Goal: Task Accomplishment & Management: Complete application form

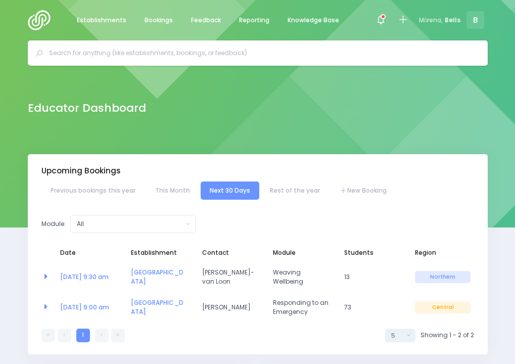
select select "5"
click at [158, 20] on span "Bookings" at bounding box center [159, 20] width 28 height 9
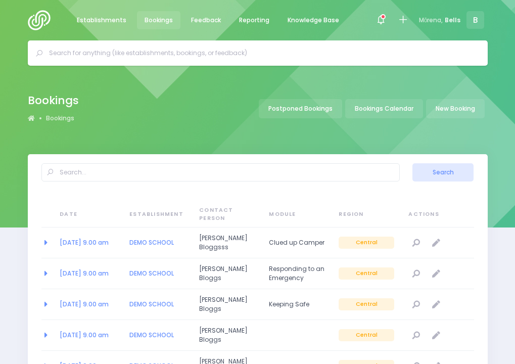
select select "20"
click at [161, 56] on input "text" at bounding box center [262, 52] width 426 height 15
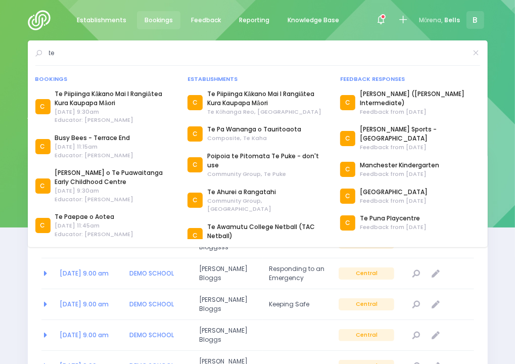
type input "t"
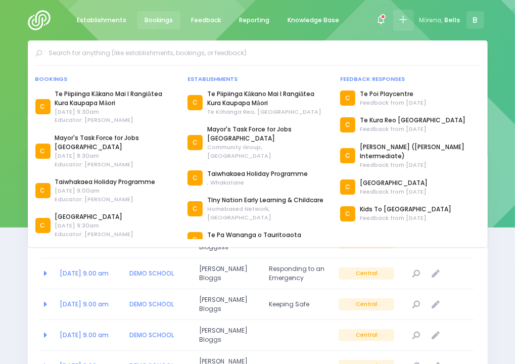
click at [404, 22] on icon at bounding box center [403, 20] width 11 height 11
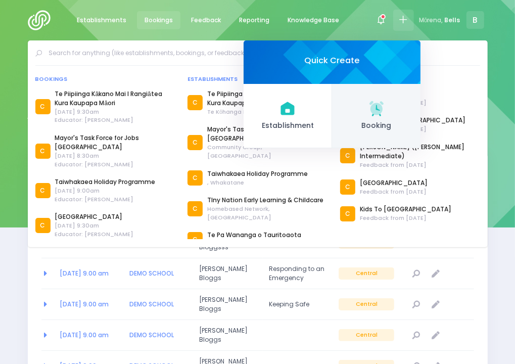
click at [354, 117] on link "Booking" at bounding box center [376, 116] width 88 height 64
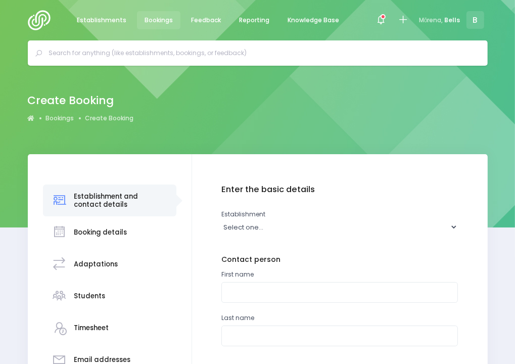
click at [248, 58] on input "text" at bounding box center [262, 52] width 426 height 15
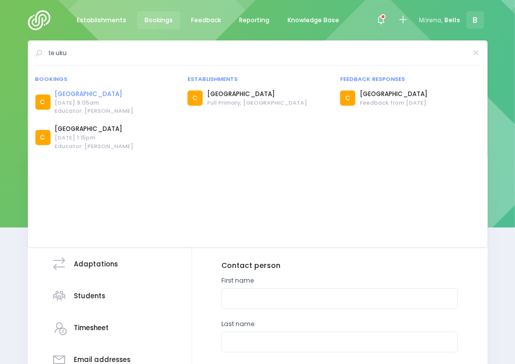
type input "te uku"
click at [88, 93] on link "[GEOGRAPHIC_DATA]" at bounding box center [94, 93] width 79 height 9
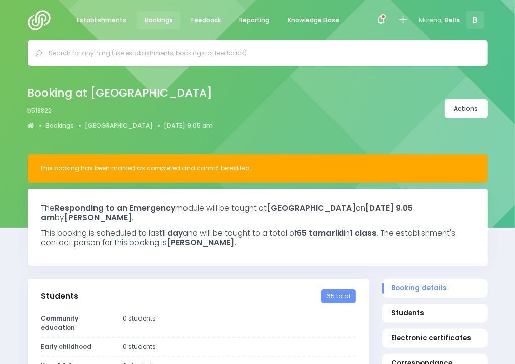
select select "5"
click at [399, 19] on icon at bounding box center [403, 20] width 11 height 11
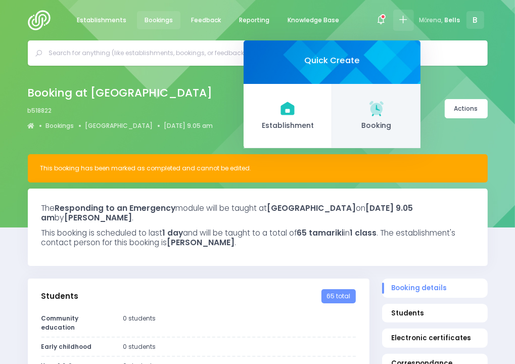
click at [366, 116] on link "Booking" at bounding box center [376, 116] width 88 height 64
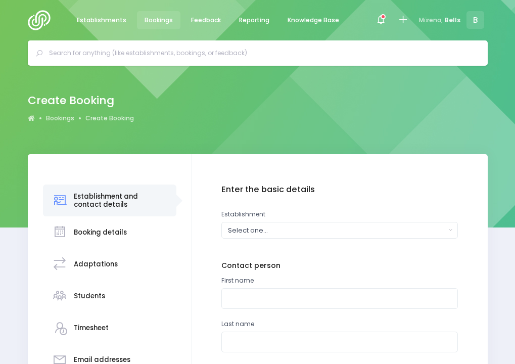
scroll to position [38, 0]
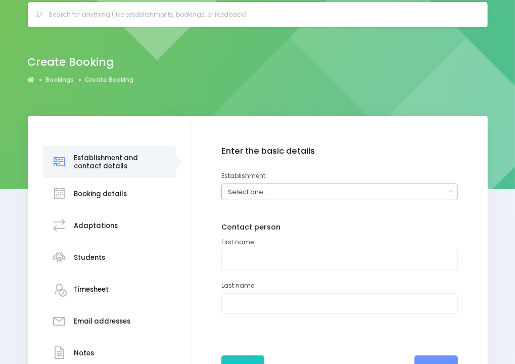
click at [255, 190] on div "Select one..." at bounding box center [337, 192] width 218 height 10
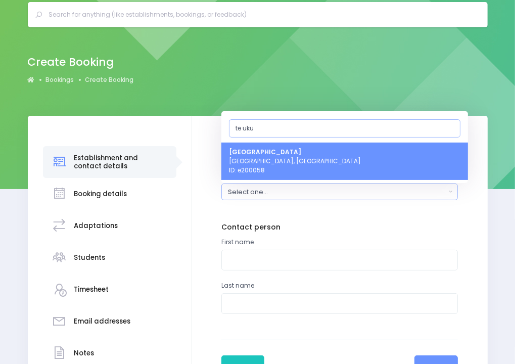
type input "te uku"
click at [268, 163] on span "Te Uku School Te Uku, Central Region ID: e200058" at bounding box center [295, 160] width 132 height 27
select select "200058"
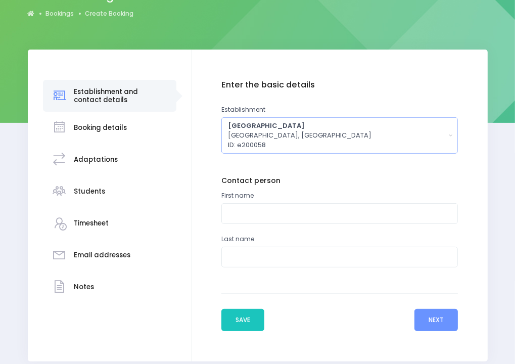
scroll to position [103, 0]
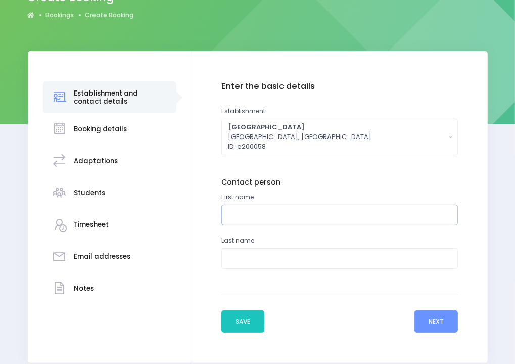
click at [255, 216] on input "text" at bounding box center [339, 215] width 237 height 21
click at [201, 341] on div "Enter the basic details Establishment Select one... ** Do not use, double up **…" at bounding box center [340, 207] width 296 height 312
click at [240, 218] on input "text" at bounding box center [339, 215] width 237 height 21
type input "Semonne"
click at [334, 256] on input "text" at bounding box center [339, 258] width 237 height 21
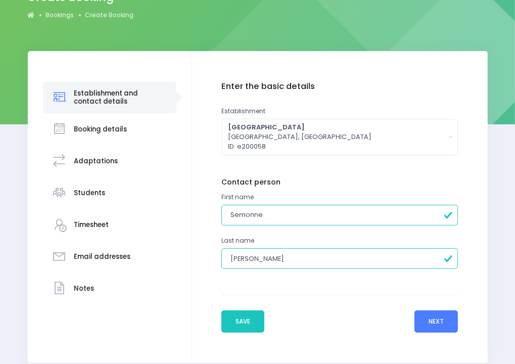
type input "Hogg"
click at [432, 327] on button "Next" at bounding box center [435, 321] width 43 height 22
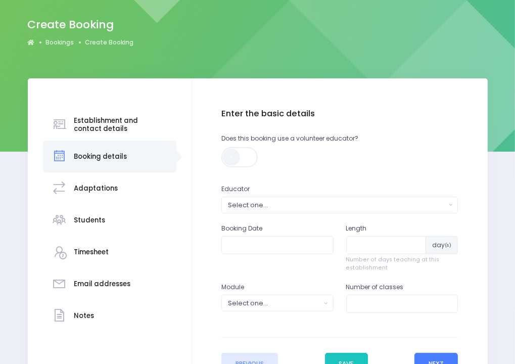
scroll to position [76, 0]
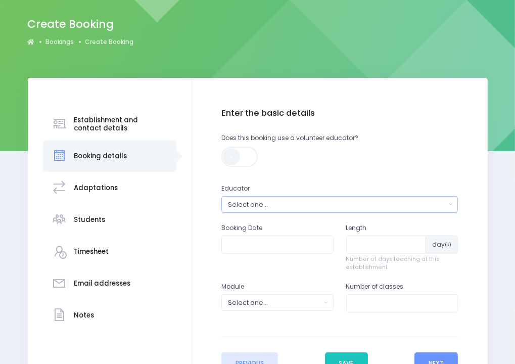
click at [304, 202] on div "Select one..." at bounding box center [337, 205] width 218 height 10
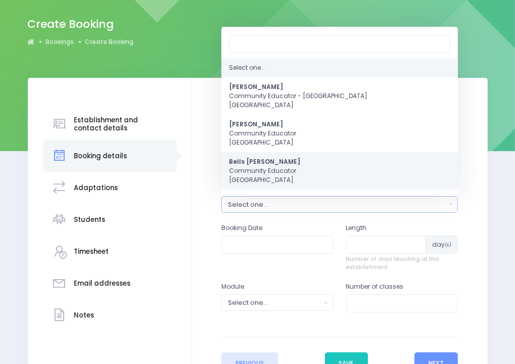
click at [280, 160] on span "Bells Glenn Community Educator Central Region" at bounding box center [264, 170] width 71 height 27
select select "661000"
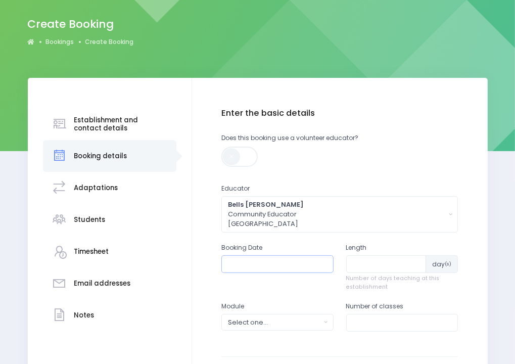
click at [271, 261] on input "text" at bounding box center [277, 264] width 112 height 18
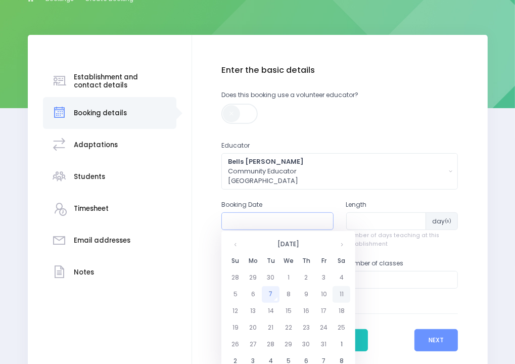
scroll to position [120, 0]
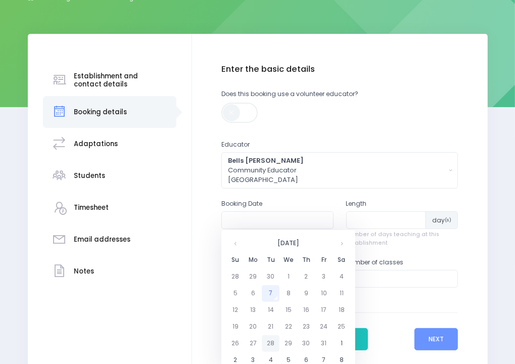
click at [269, 341] on td "28" at bounding box center [271, 343] width 18 height 17
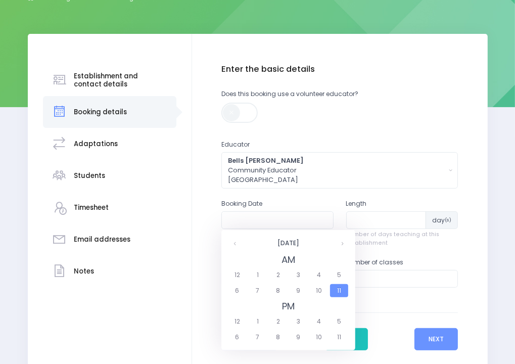
click at [338, 286] on span "11" at bounding box center [339, 290] width 18 height 13
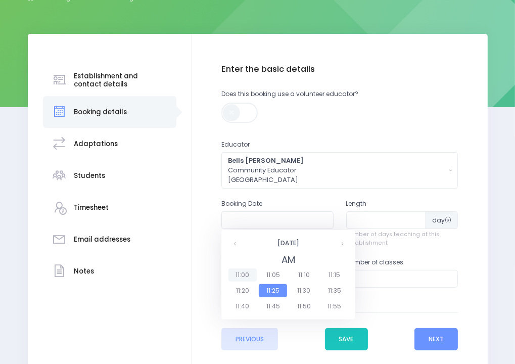
click at [241, 279] on span "11:00" at bounding box center [242, 274] width 28 height 13
type input "28/10/2025 11:00 AM"
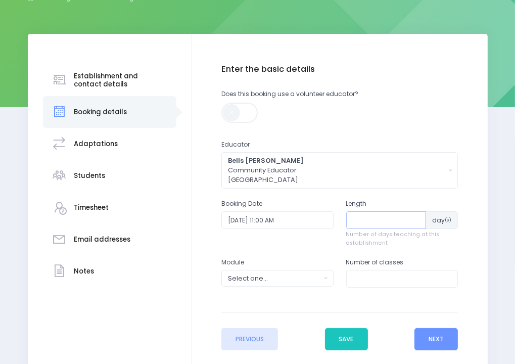
click at [386, 223] on input "number" at bounding box center [386, 220] width 80 height 18
type input "6"
click at [322, 281] on button "Select one..." at bounding box center [277, 278] width 112 height 17
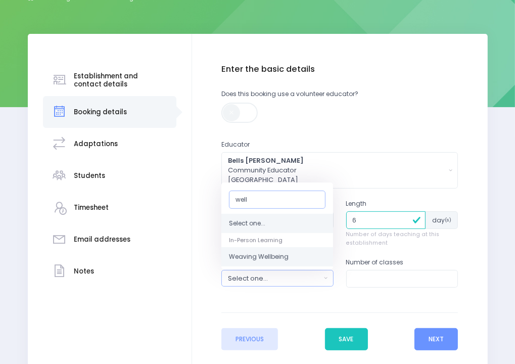
type input "well"
click at [285, 255] on span "Weaving Wellbeing" at bounding box center [259, 256] width 60 height 9
select select "Weaving Wellbeing"
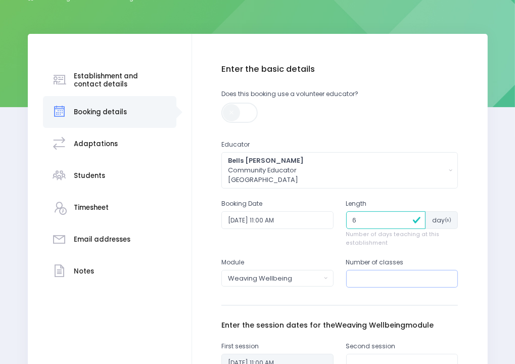
click at [370, 279] on input "number" at bounding box center [402, 279] width 112 height 18
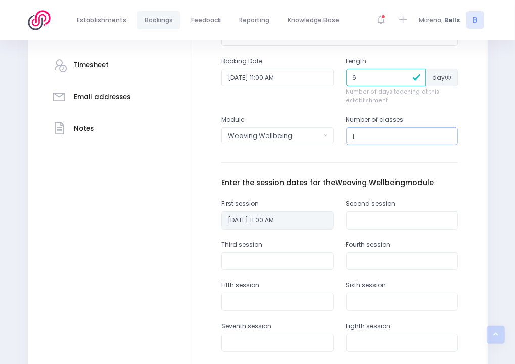
scroll to position [266, 0]
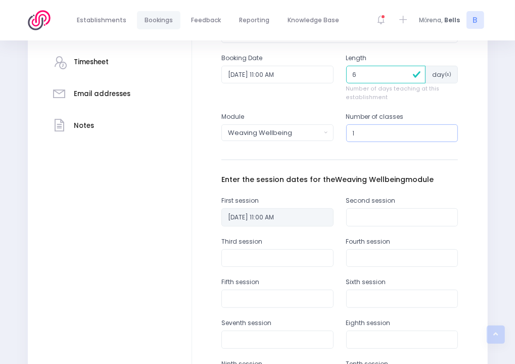
type input "1"
click at [385, 214] on input "text" at bounding box center [402, 217] width 112 height 18
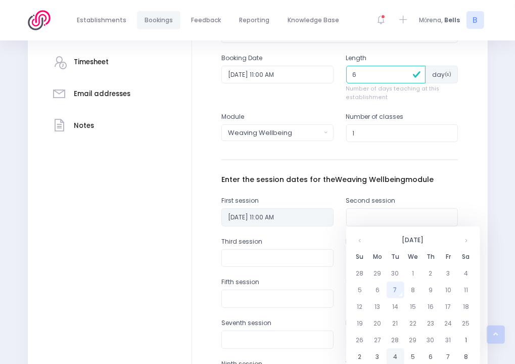
click at [398, 353] on td "4" at bounding box center [396, 356] width 18 height 17
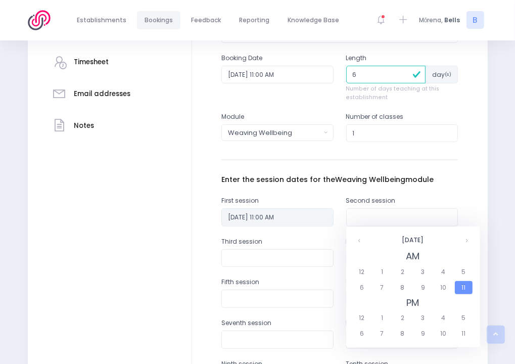
click at [461, 289] on span "11" at bounding box center [464, 287] width 18 height 13
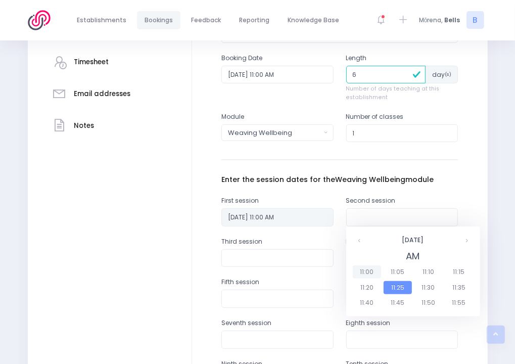
click at [377, 273] on span "11:00" at bounding box center [367, 271] width 28 height 13
type input "04/11/2025 11:00 AM"
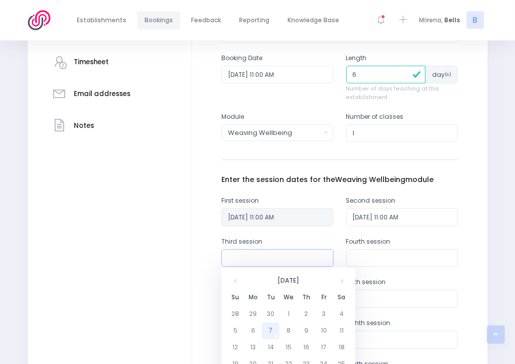
click at [288, 252] on input "text" at bounding box center [277, 258] width 112 height 18
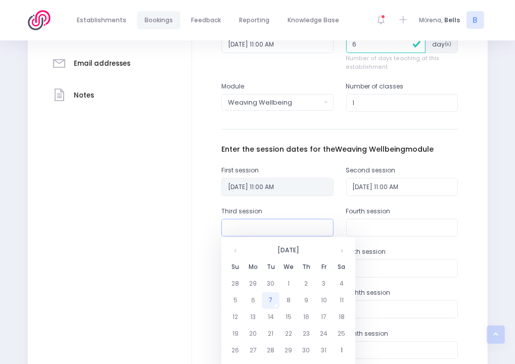
scroll to position [309, 0]
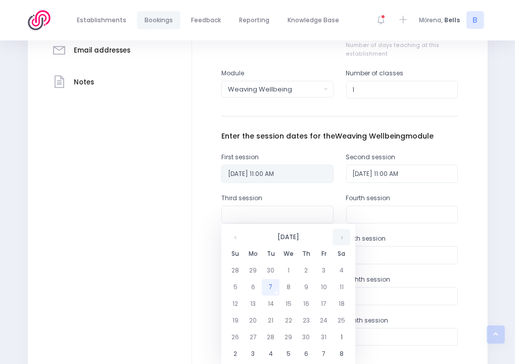
click at [338, 235] on th at bounding box center [342, 237] width 18 height 17
click at [271, 307] on td "11" at bounding box center [271, 304] width 18 height 17
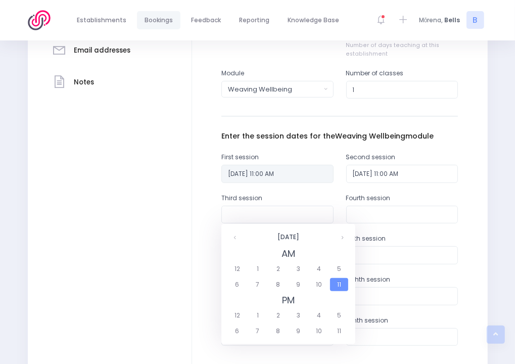
click at [338, 283] on span "11" at bounding box center [339, 284] width 18 height 13
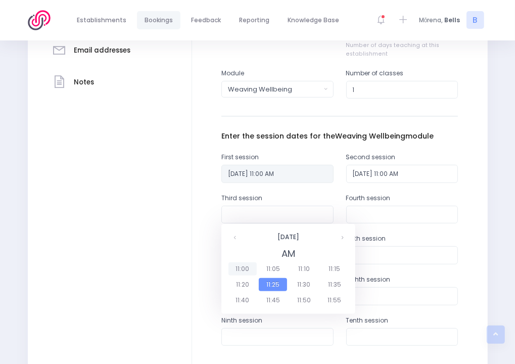
click at [250, 270] on span "11:00" at bounding box center [242, 268] width 28 height 13
type input "11/11/2025 11:00 AM"
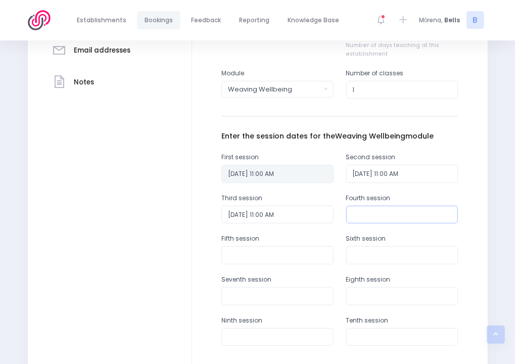
click at [409, 212] on input "text" at bounding box center [402, 215] width 112 height 18
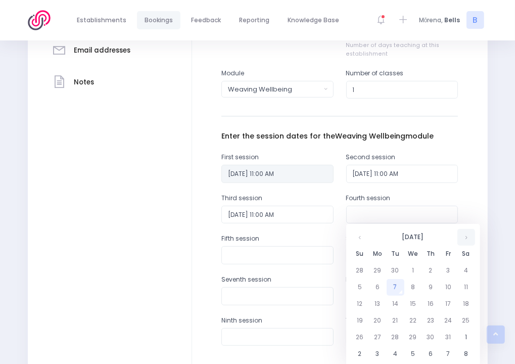
click at [469, 236] on th at bounding box center [466, 237] width 18 height 17
click at [395, 324] on td "18" at bounding box center [396, 320] width 18 height 17
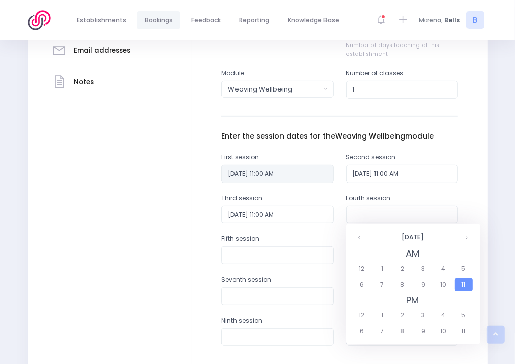
click at [461, 287] on span "11" at bounding box center [464, 284] width 18 height 13
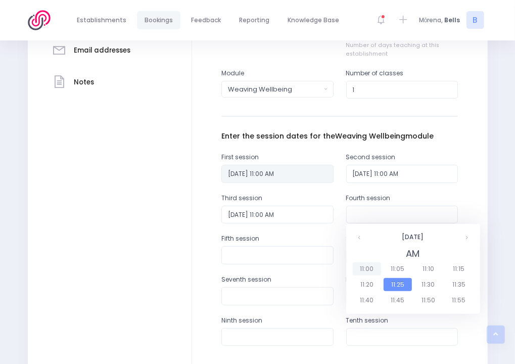
click at [373, 270] on span "11:00" at bounding box center [367, 268] width 28 height 13
type input "18/11/2025 11:00 AM"
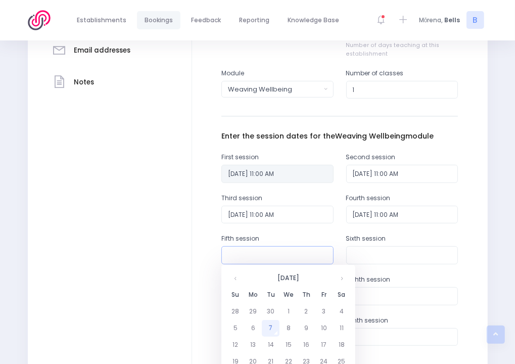
click at [303, 256] on input "text" at bounding box center [277, 255] width 112 height 18
click at [346, 274] on th at bounding box center [342, 278] width 18 height 17
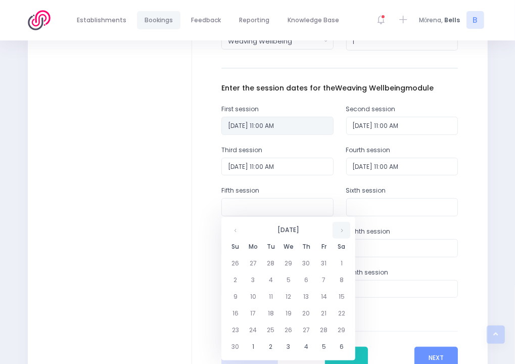
scroll to position [358, 0]
click at [275, 323] on td "25" at bounding box center [271, 329] width 18 height 17
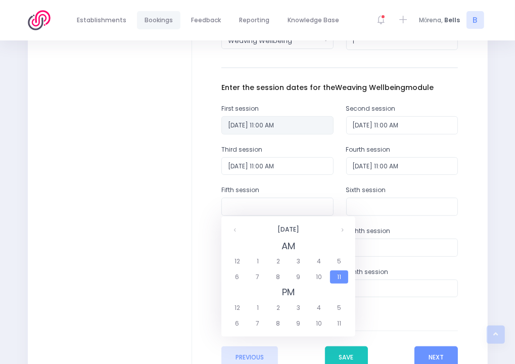
click at [340, 272] on span "11" at bounding box center [339, 276] width 18 height 13
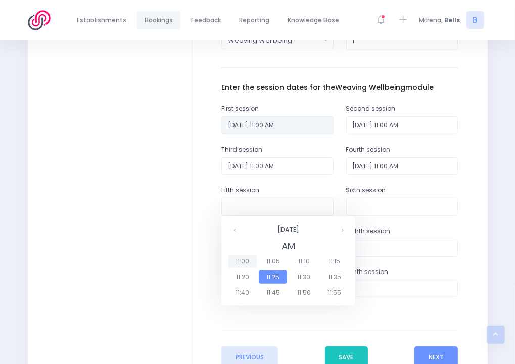
click at [245, 264] on span "11:00" at bounding box center [242, 261] width 28 height 13
type input "25/11/2025 11:00 AM"
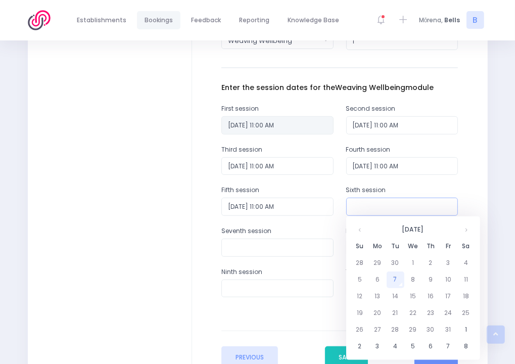
click at [388, 209] on input "text" at bounding box center [402, 207] width 112 height 18
click at [468, 228] on th at bounding box center [466, 229] width 18 height 17
click at [397, 343] on td "2" at bounding box center [396, 346] width 18 height 17
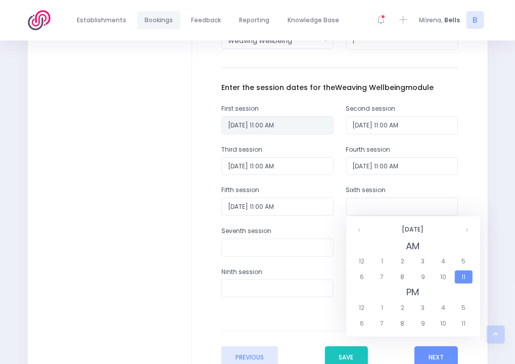
click at [466, 276] on span "11" at bounding box center [464, 276] width 18 height 13
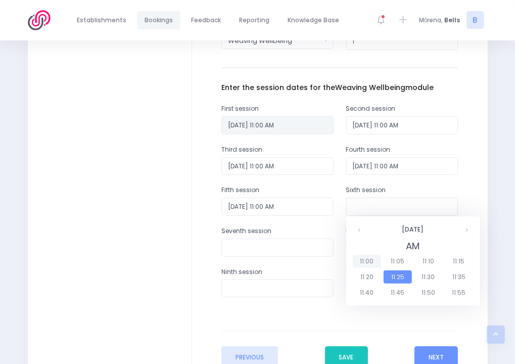
click at [365, 262] on span "11:00" at bounding box center [367, 261] width 28 height 13
type input "02/12/2025 11:00 AM"
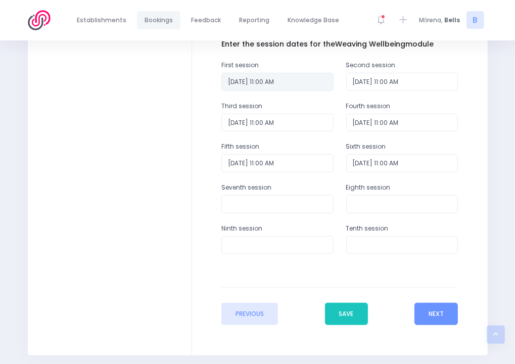
scroll to position [402, 0]
click at [435, 316] on button "Next" at bounding box center [435, 313] width 43 height 22
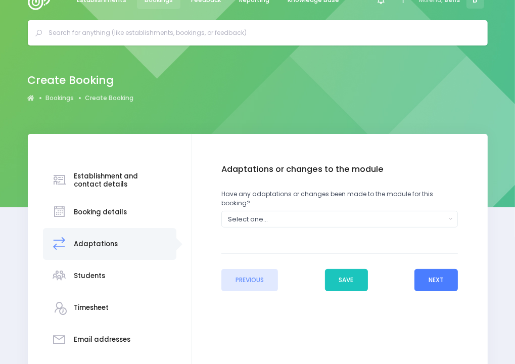
scroll to position [0, 0]
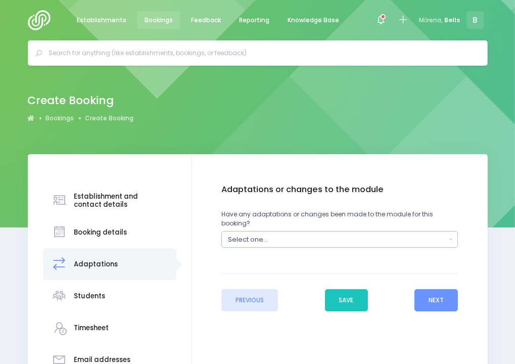
click at [416, 235] on div "Select one..." at bounding box center [337, 240] width 218 height 10
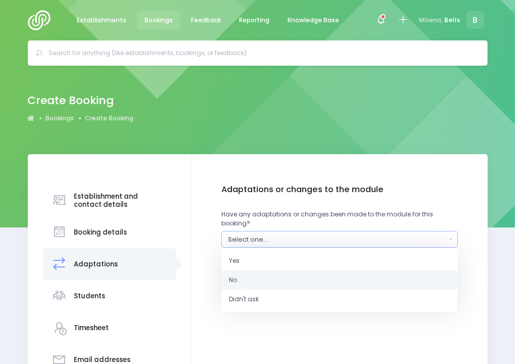
click at [334, 270] on link "No" at bounding box center [339, 279] width 237 height 19
select select "No"
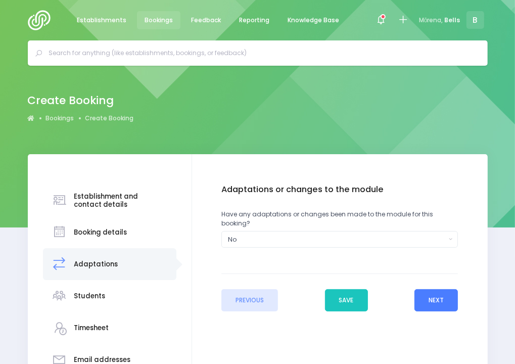
click at [426, 289] on button "Next" at bounding box center [435, 300] width 43 height 22
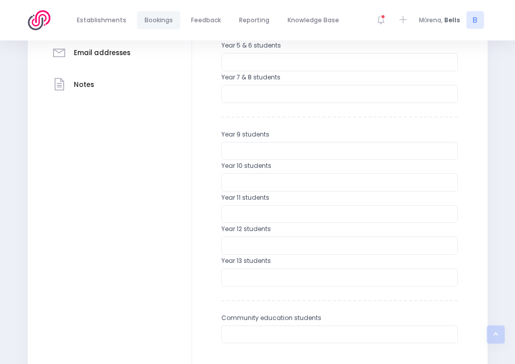
scroll to position [317, 0]
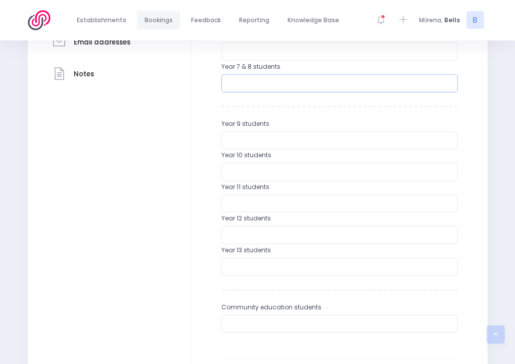
click at [277, 77] on input "number" at bounding box center [339, 83] width 237 height 18
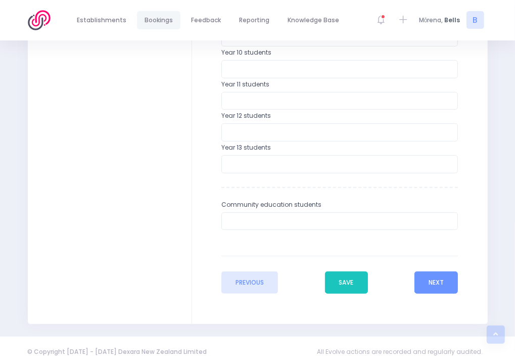
scroll to position [420, 0]
type input "22"
click at [430, 285] on button "Next" at bounding box center [435, 282] width 43 height 22
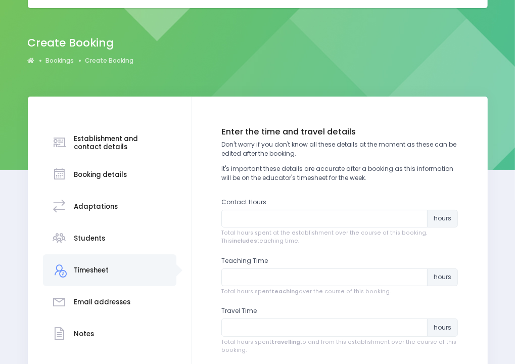
scroll to position [243, 0]
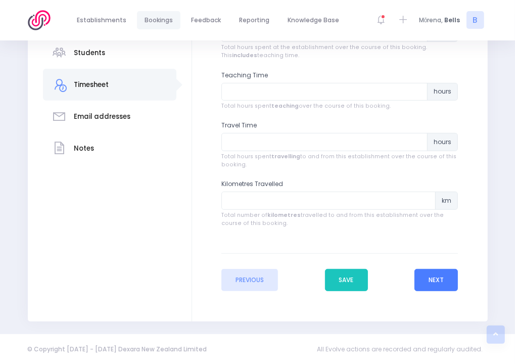
click at [432, 279] on button "Next" at bounding box center [435, 280] width 43 height 22
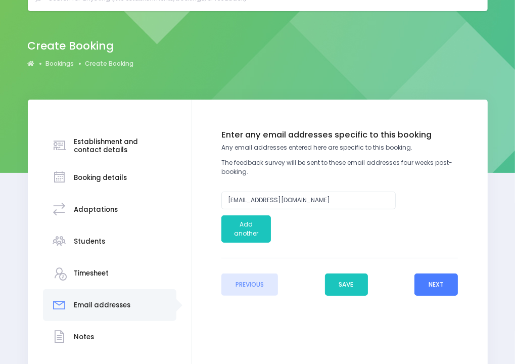
scroll to position [55, 0]
click at [442, 287] on button "Next" at bounding box center [435, 284] width 43 height 22
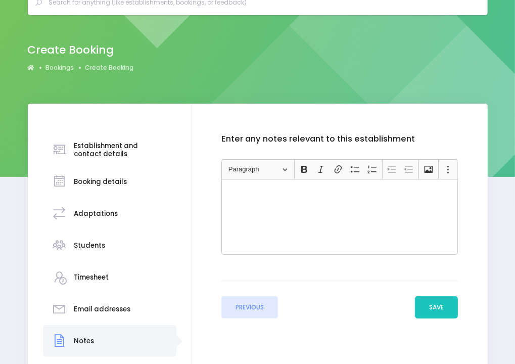
scroll to position [51, 0]
click at [440, 306] on button "Save" at bounding box center [436, 307] width 43 height 22
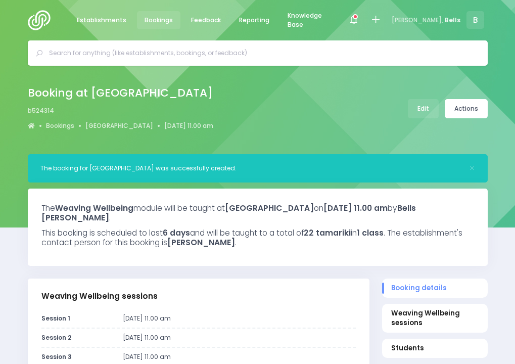
select select "5"
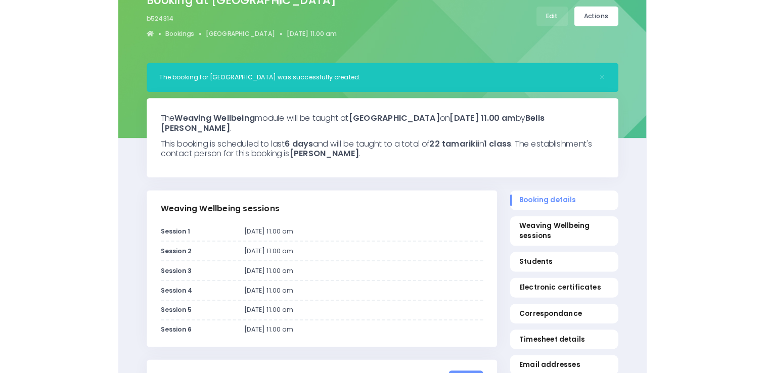
scroll to position [93, 0]
